Goal: Transaction & Acquisition: Purchase product/service

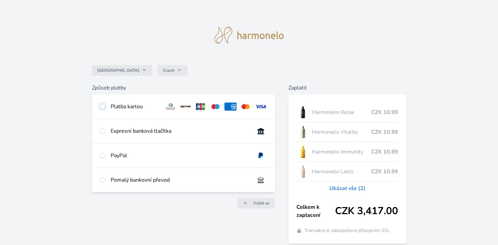
click at [104, 108] on input "radio" at bounding box center [102, 106] width 5 height 5
radio input "true"
click at [103, 104] on input "radio" at bounding box center [102, 106] width 5 height 5
radio input "true"
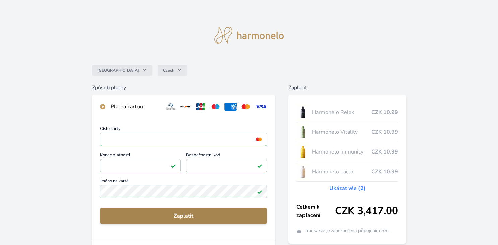
click at [168, 217] on span "Zaplatit" at bounding box center [183, 216] width 156 height 8
